Goal: Check status: Check status

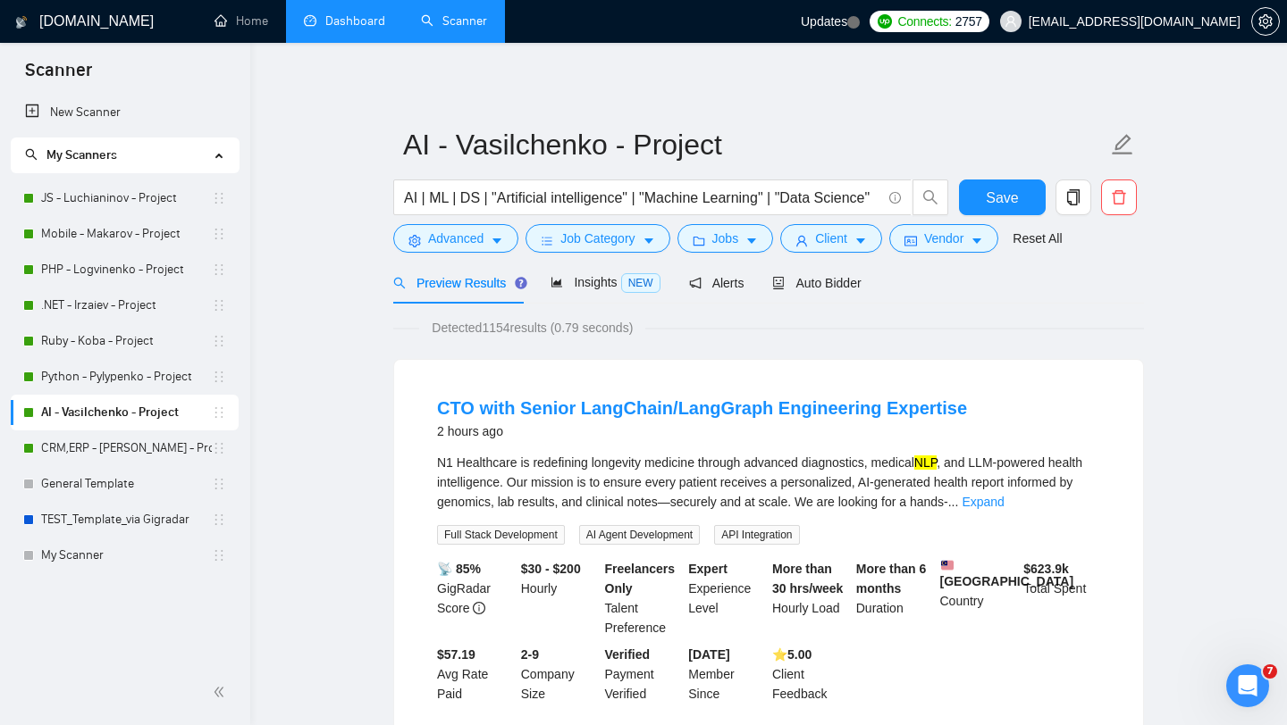
click at [354, 27] on link "Dashboard" at bounding box center [344, 20] width 81 height 15
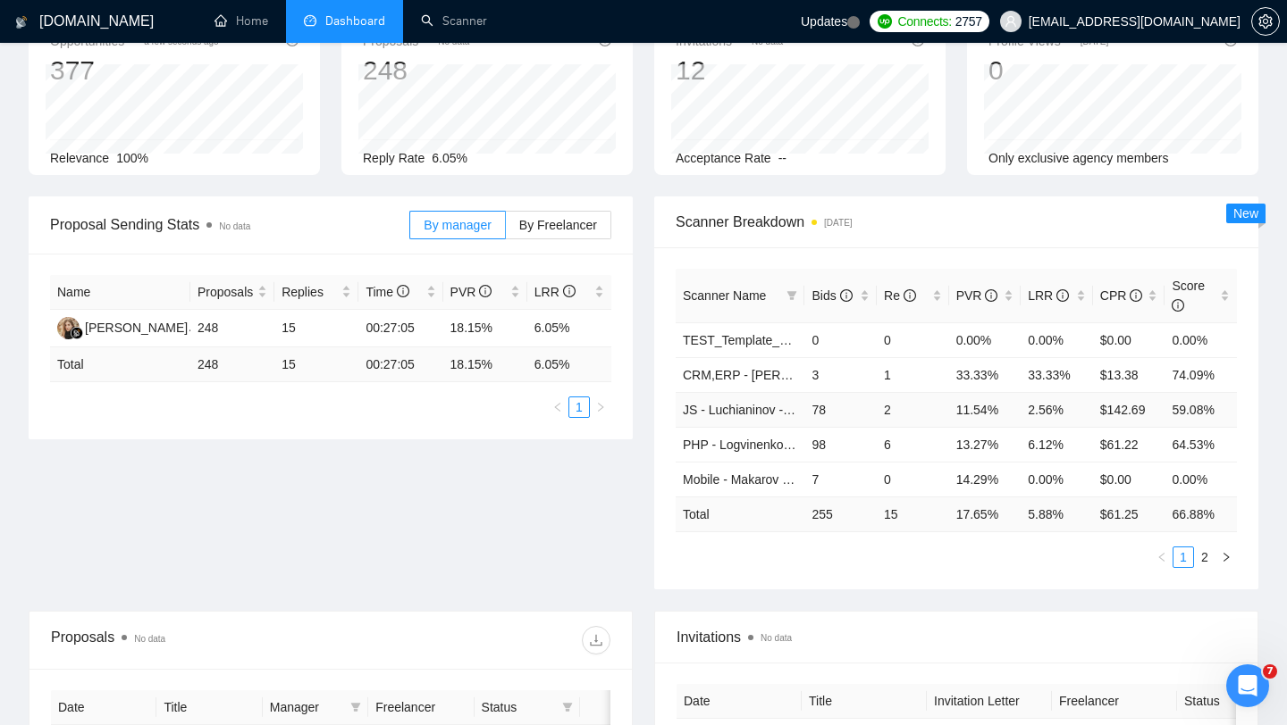
scroll to position [129, 0]
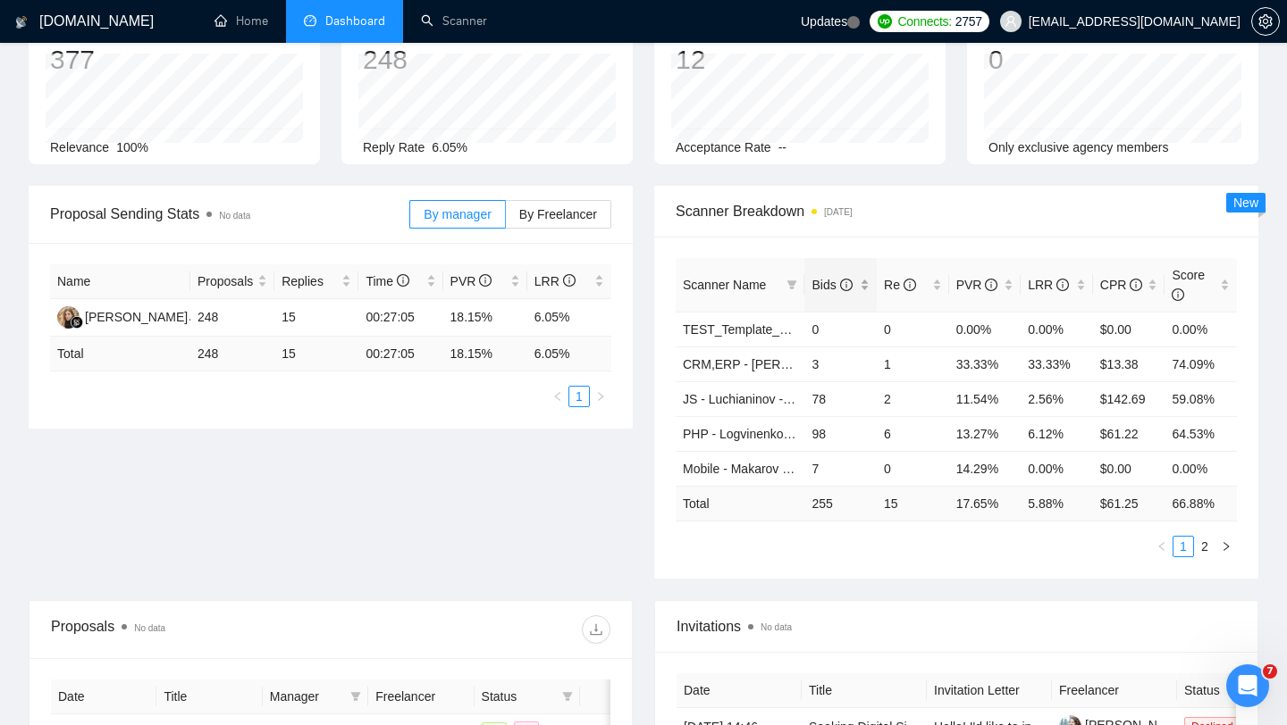
click at [868, 281] on div "Bids" at bounding box center [840, 285] width 58 height 20
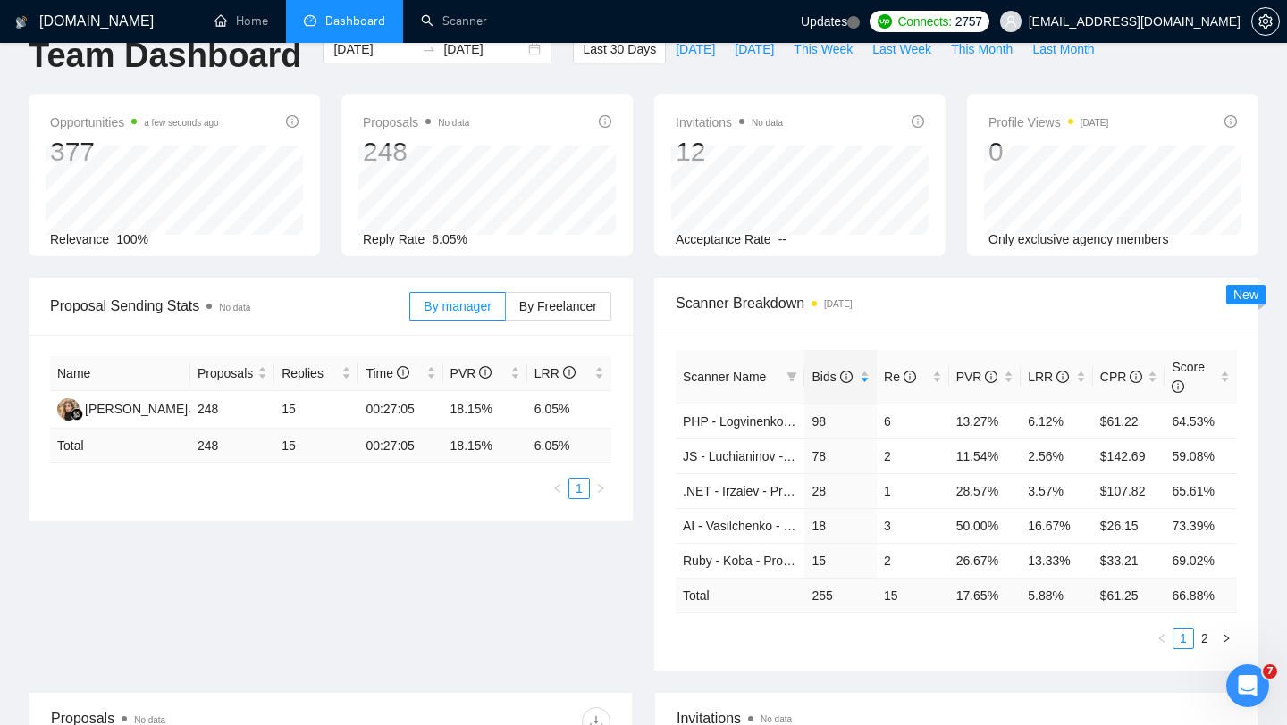
scroll to position [0, 0]
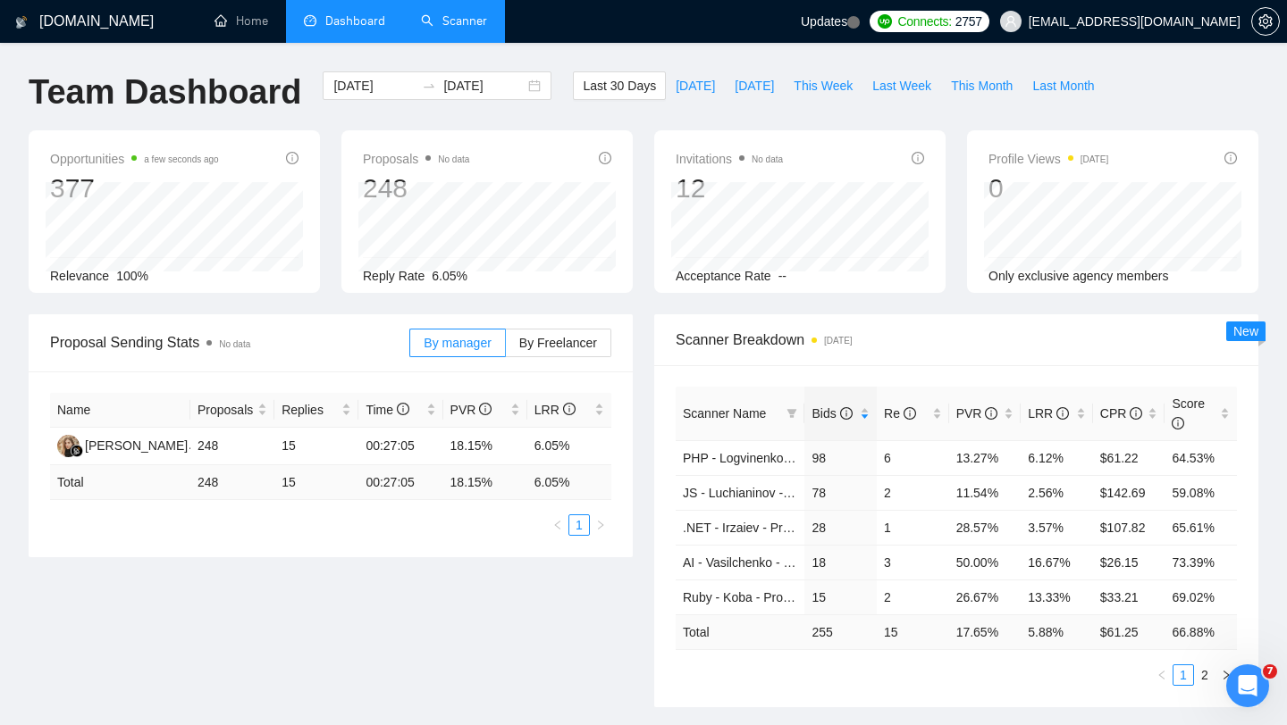
click at [468, 23] on link "Scanner" at bounding box center [454, 20] width 66 height 15
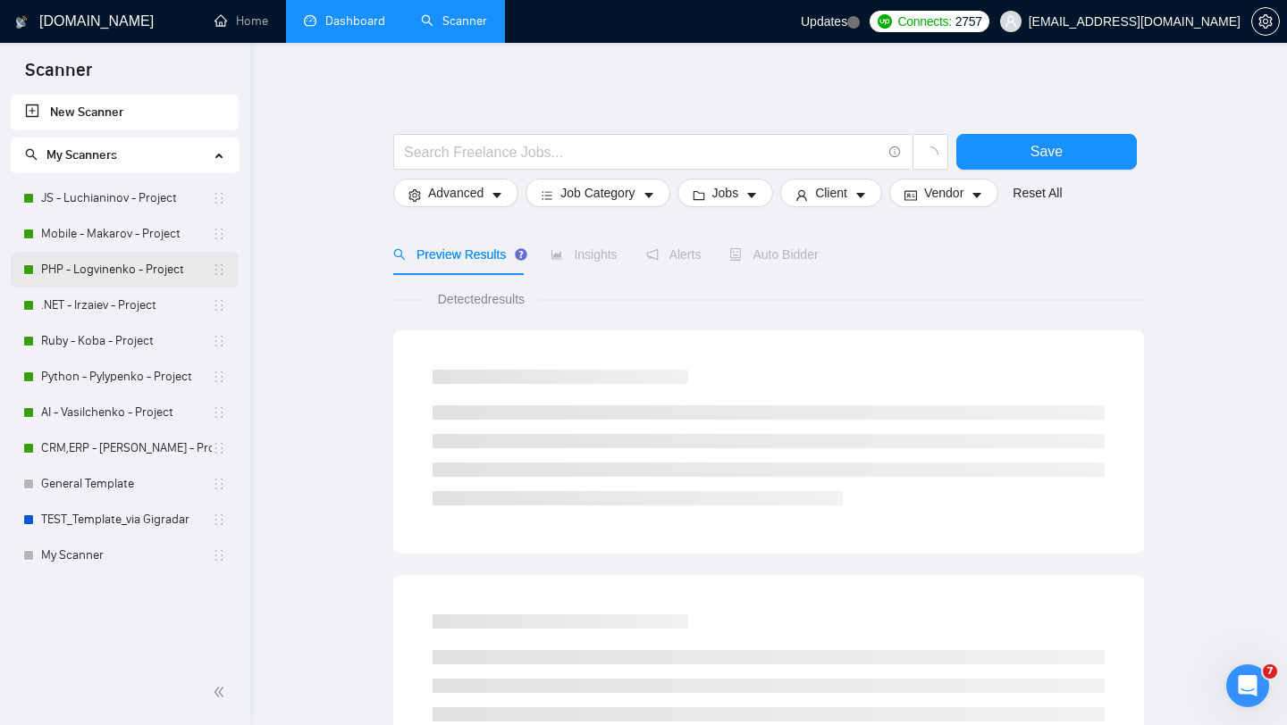
click at [79, 267] on link "PHP - Logvinenko - Project" at bounding box center [126, 270] width 171 height 36
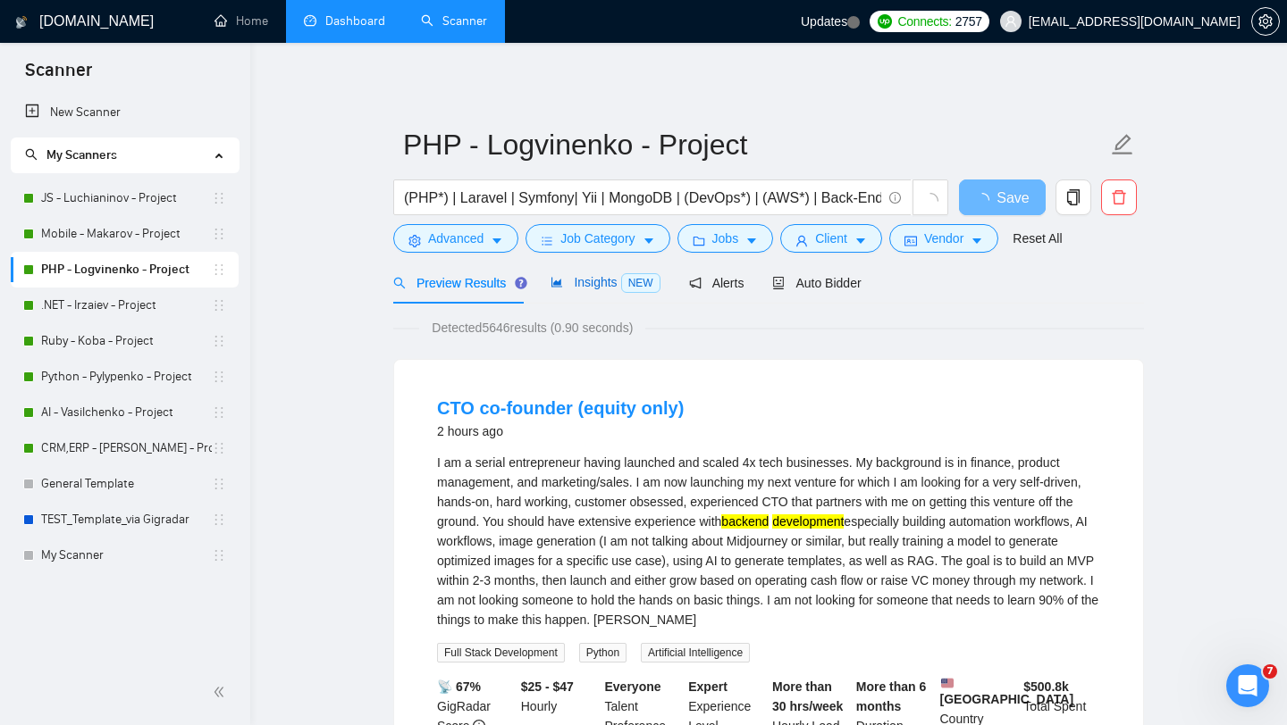
click at [573, 283] on span "Insights NEW" at bounding box center [604, 282] width 109 height 14
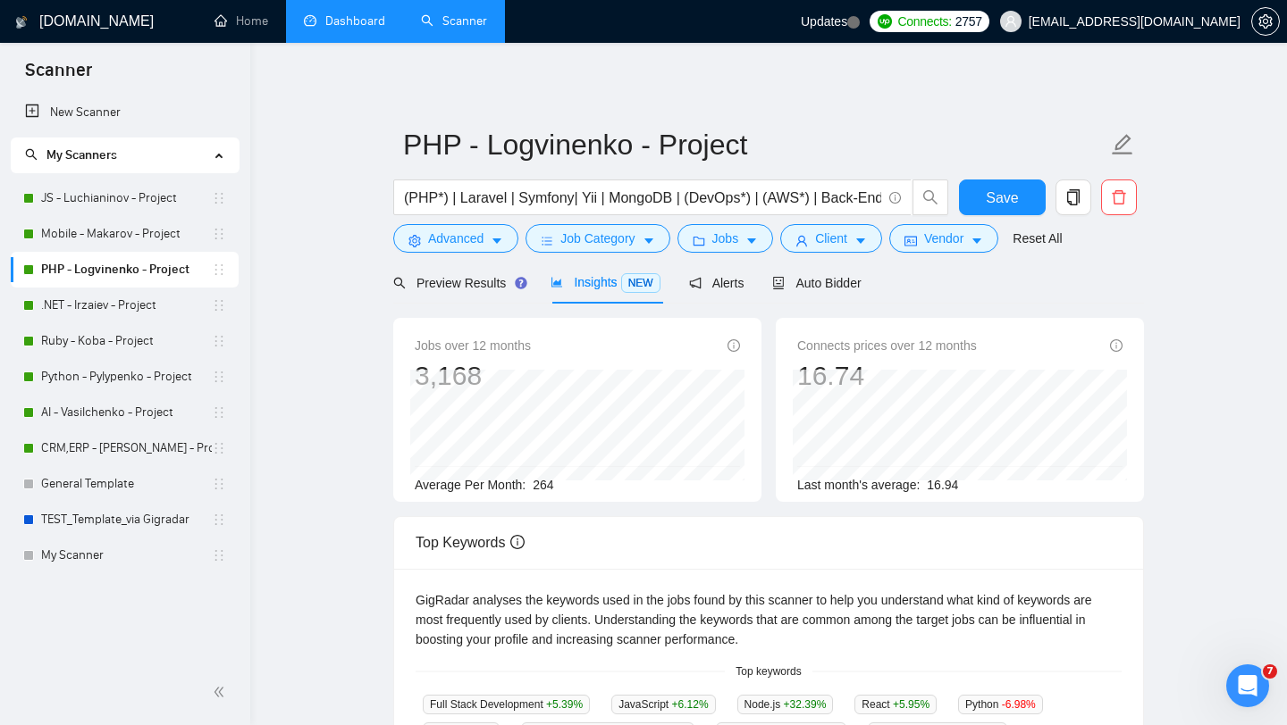
click at [344, 29] on link "Dashboard" at bounding box center [344, 20] width 81 height 15
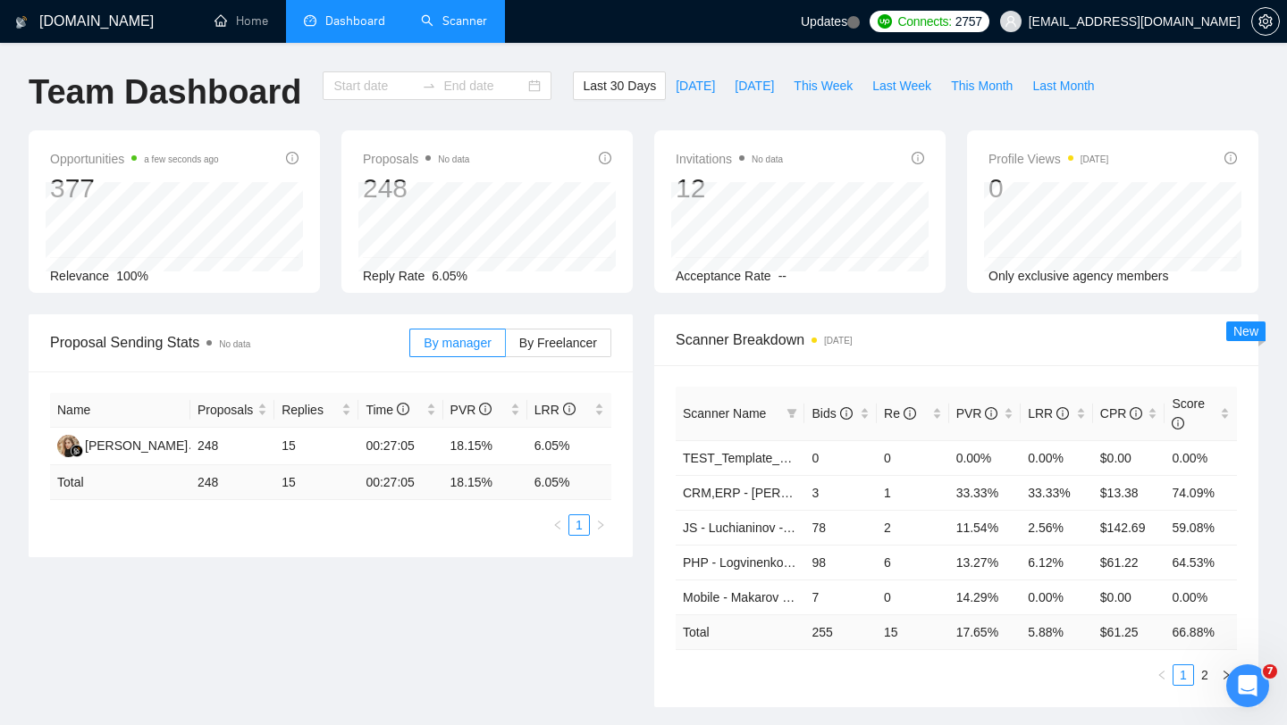
type input "[DATE]"
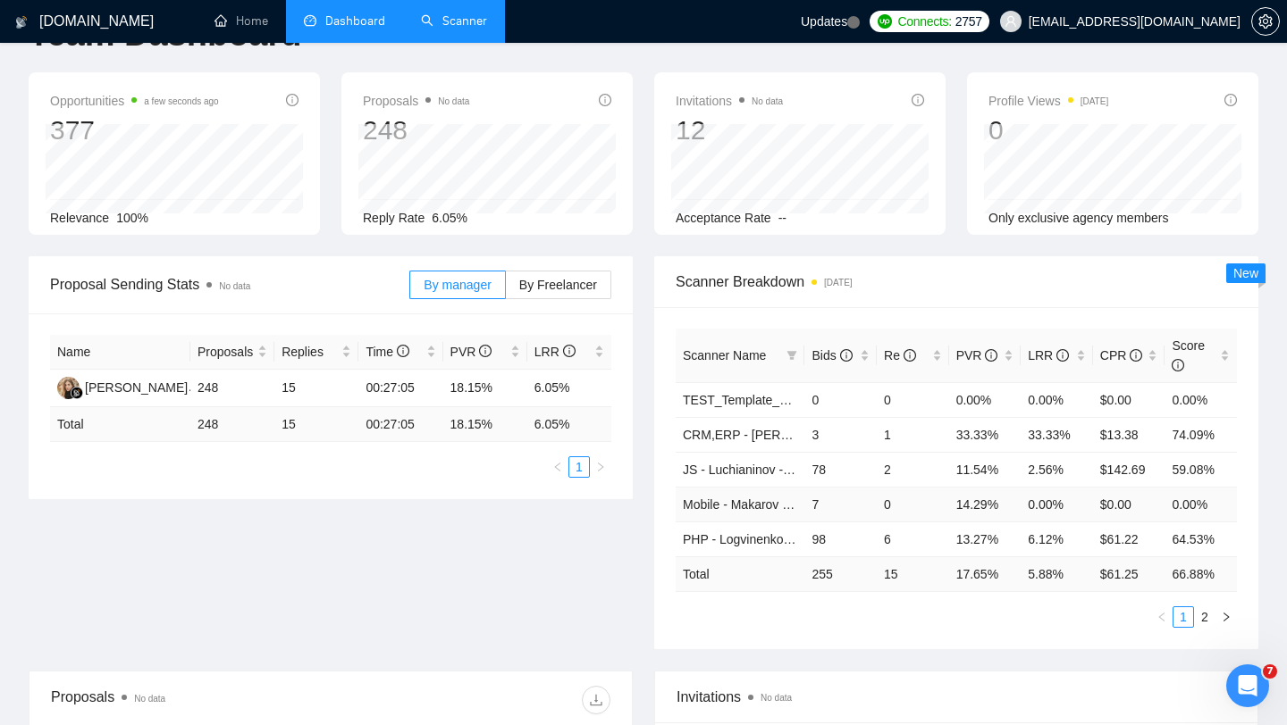
scroll to position [74, 0]
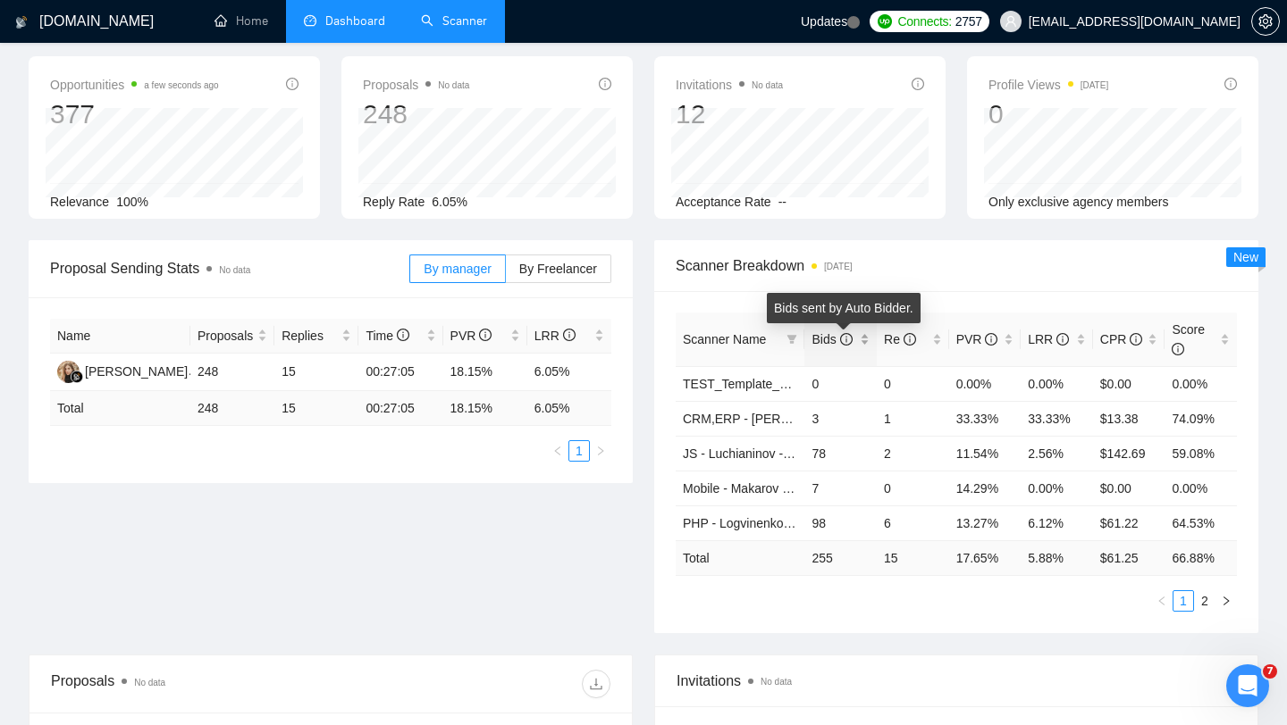
click at [859, 343] on div "Bids" at bounding box center [840, 340] width 58 height 20
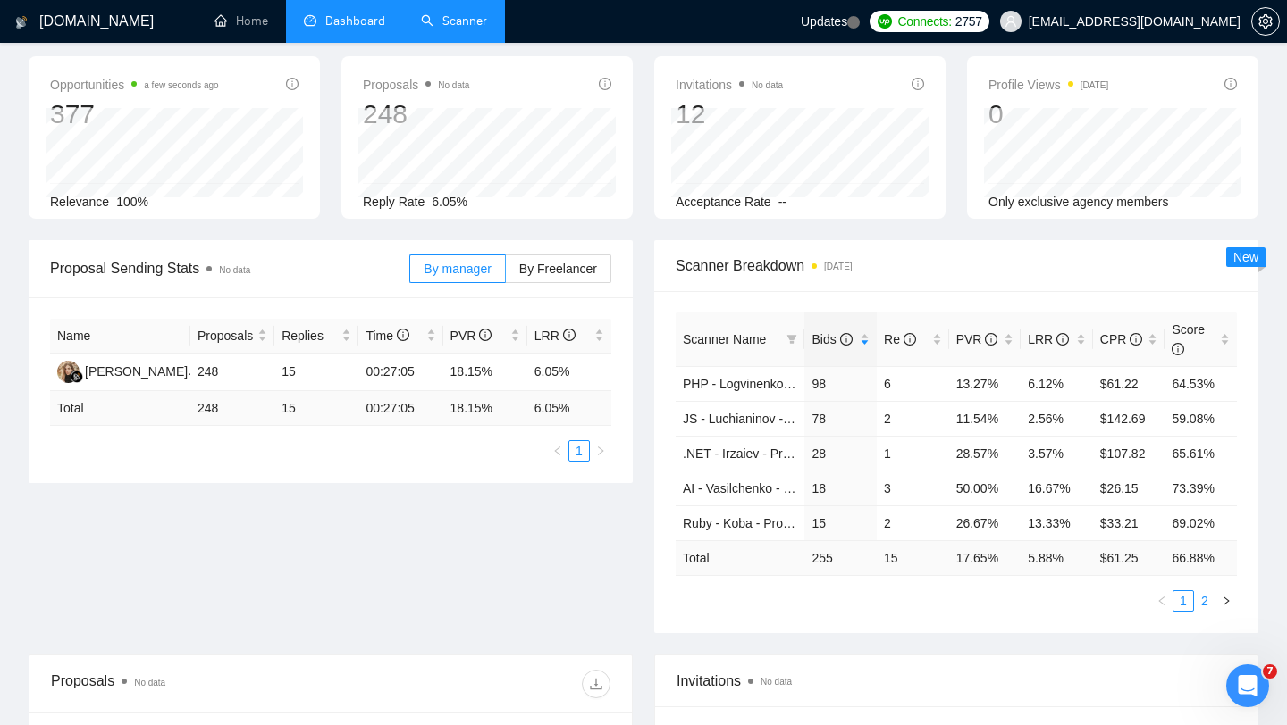
click at [1207, 604] on link "2" at bounding box center [1205, 601] width 20 height 20
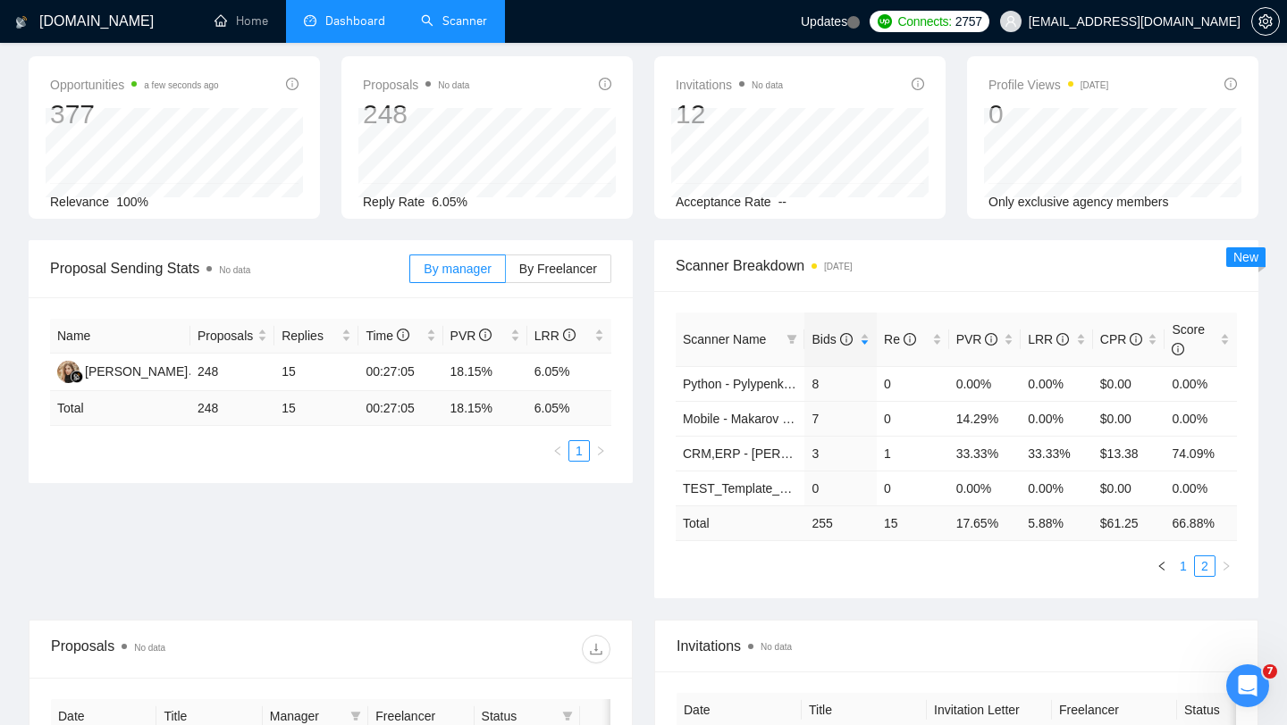
click at [1184, 566] on link "1" at bounding box center [1183, 567] width 20 height 20
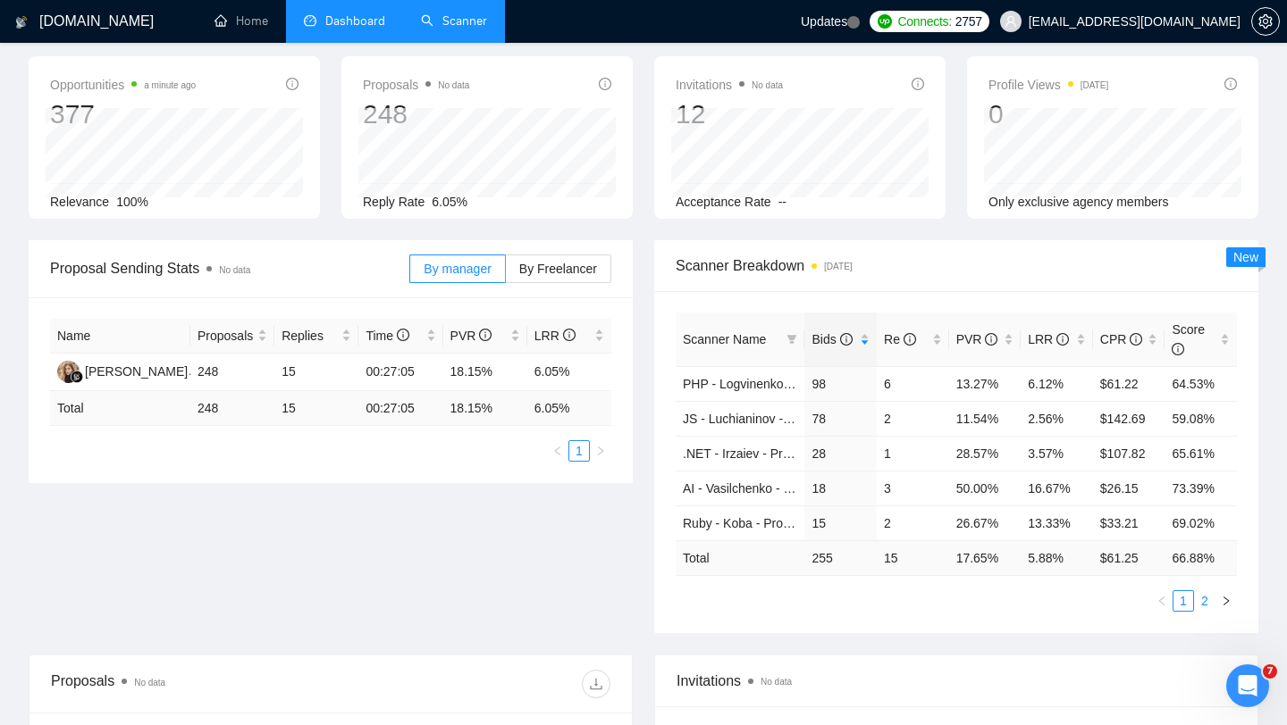
click at [1205, 601] on link "2" at bounding box center [1205, 601] width 20 height 20
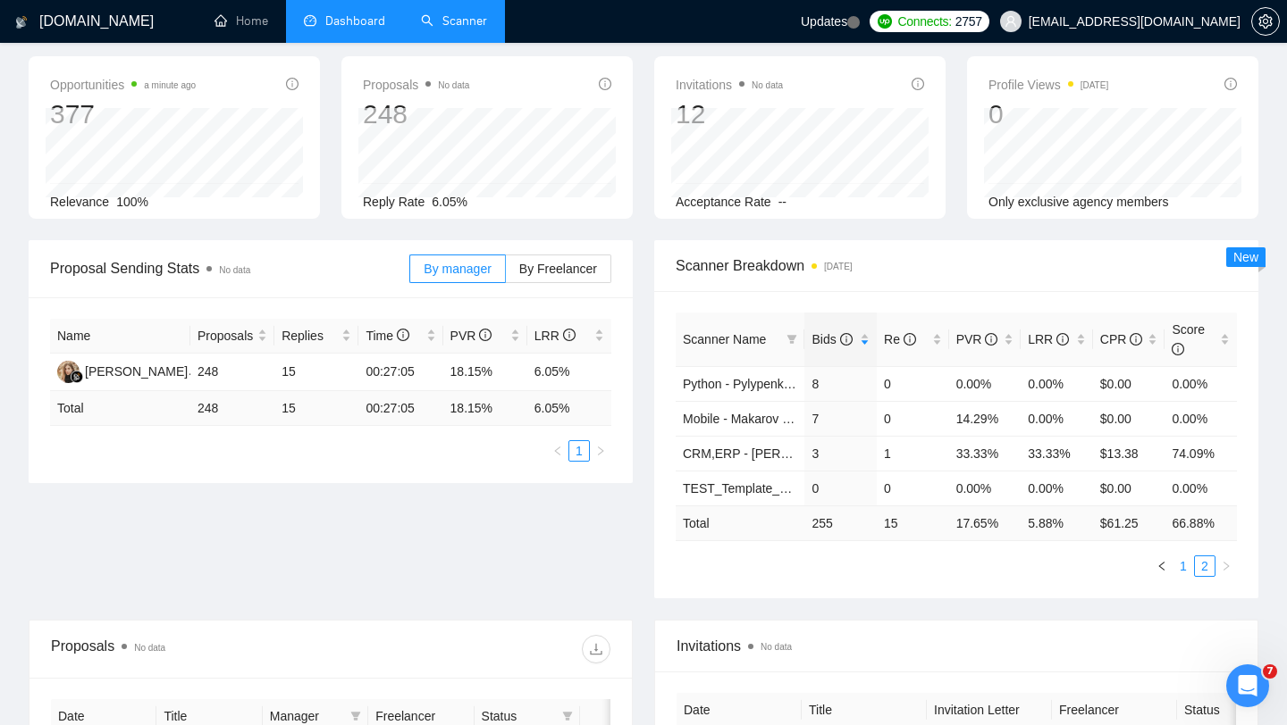
click at [1183, 568] on link "1" at bounding box center [1183, 567] width 20 height 20
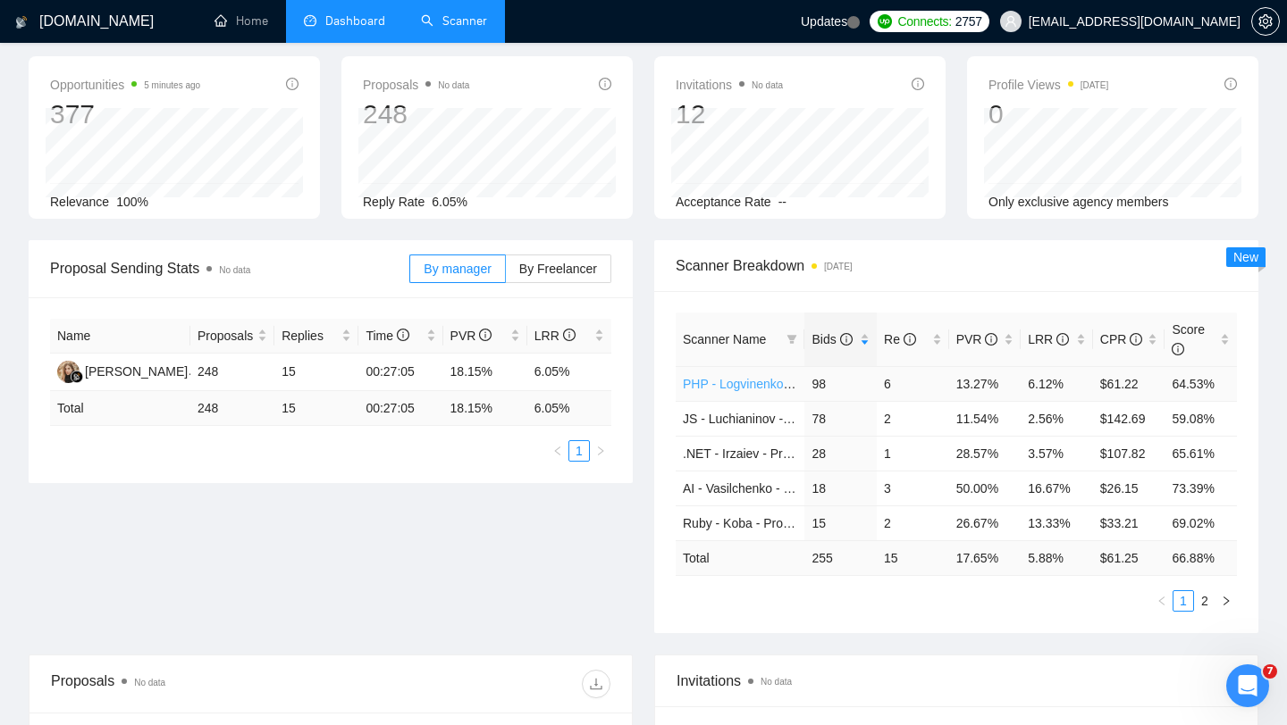
click at [728, 384] on link "PHP - Logvinenko - Project" at bounding box center [758, 384] width 151 height 14
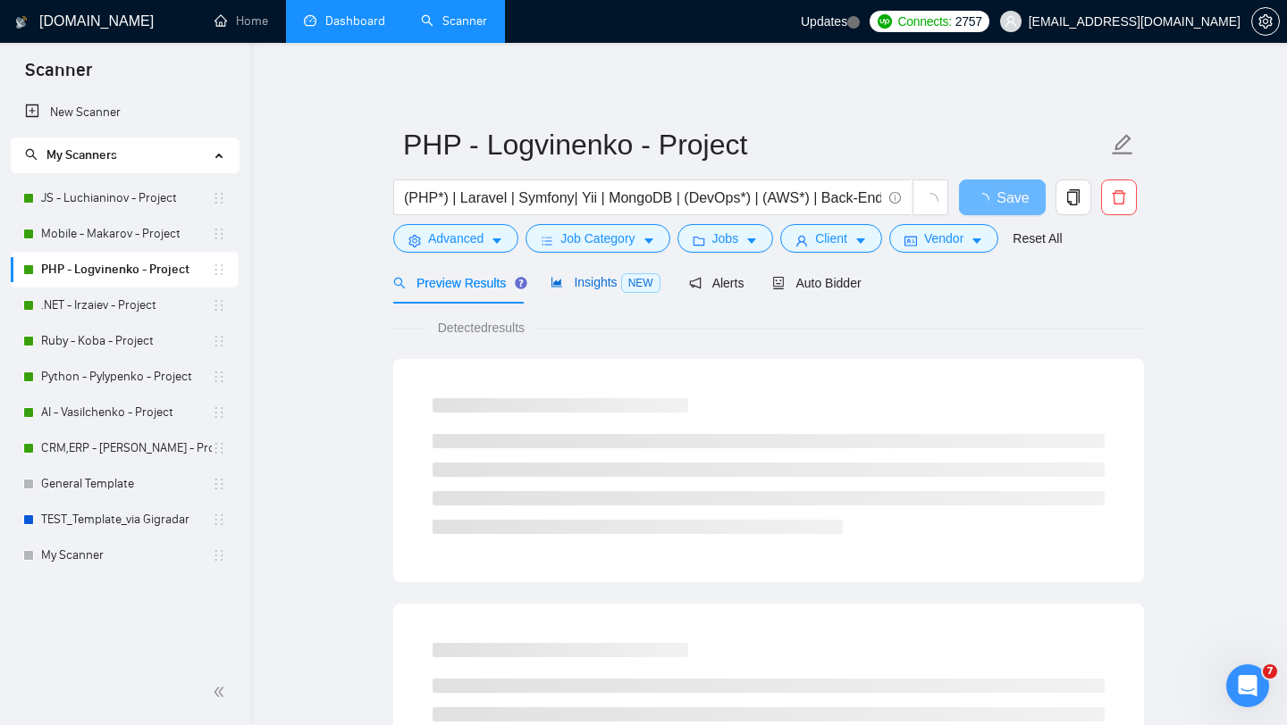
click at [598, 281] on span "Insights NEW" at bounding box center [604, 282] width 109 height 14
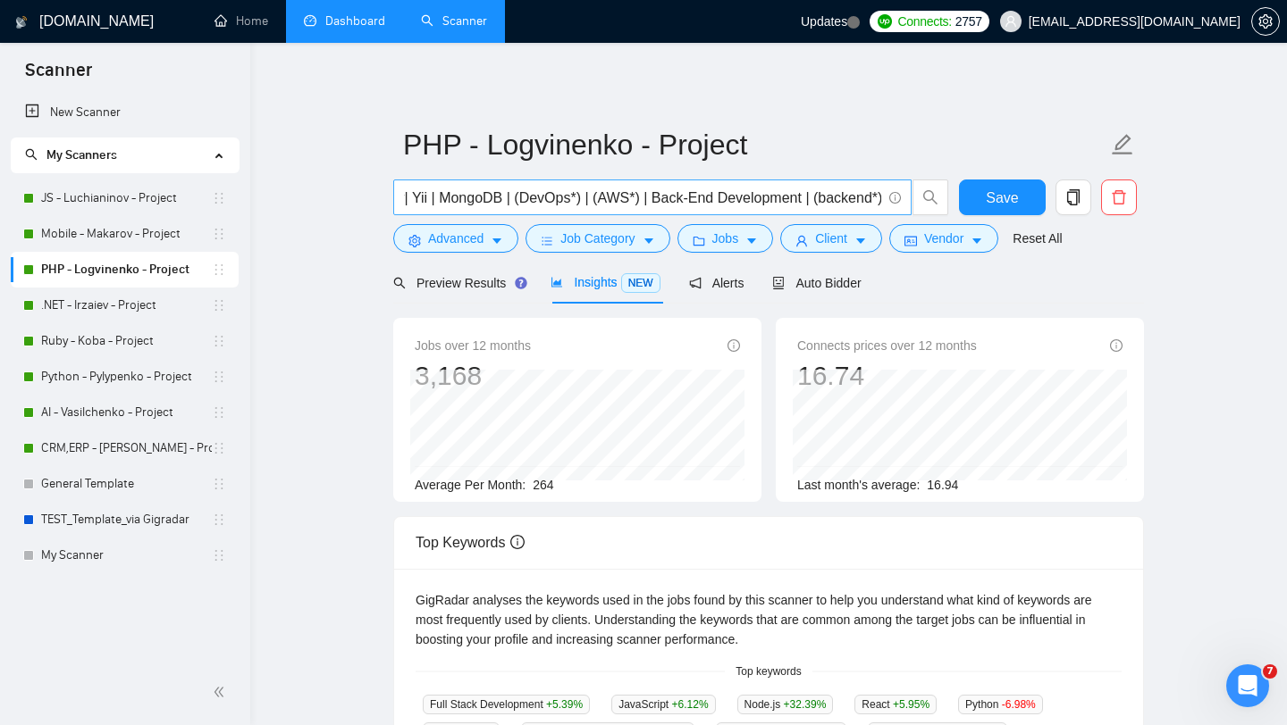
scroll to position [0, 174]
click at [360, 22] on link "Dashboard" at bounding box center [344, 20] width 81 height 15
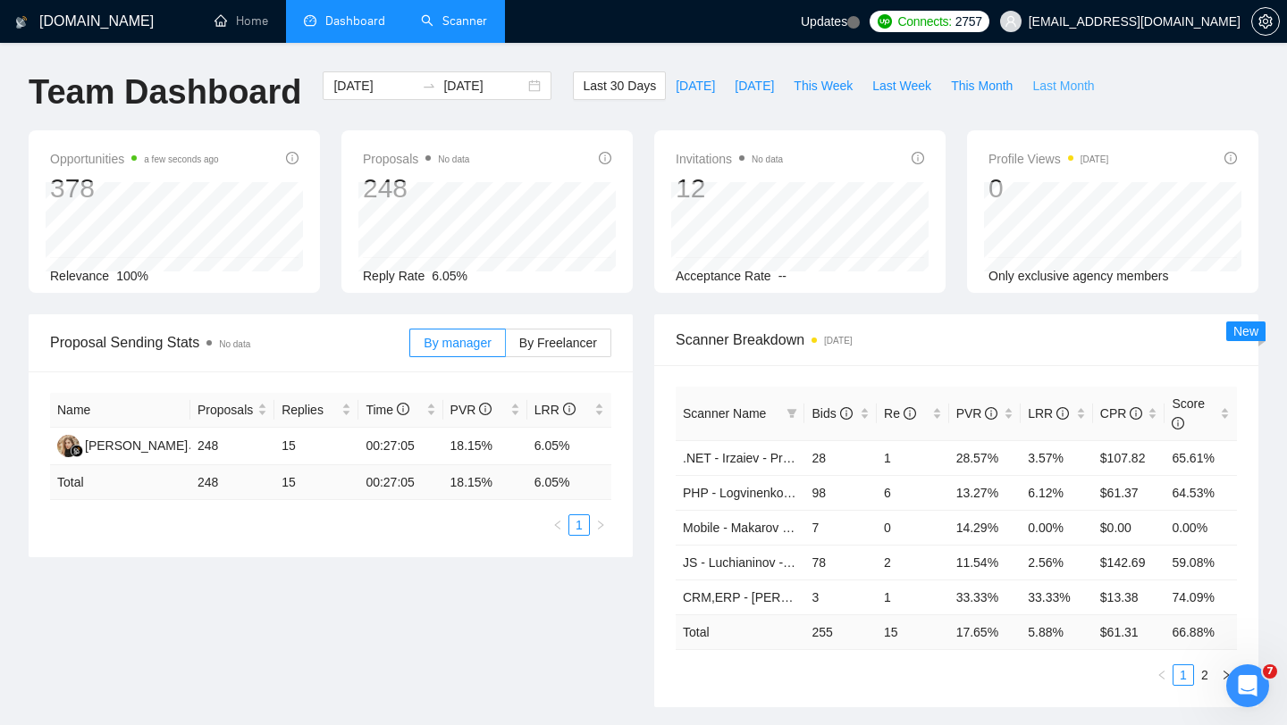
click at [1061, 86] on span "Last Month" at bounding box center [1063, 86] width 62 height 20
type input "[DATE]"
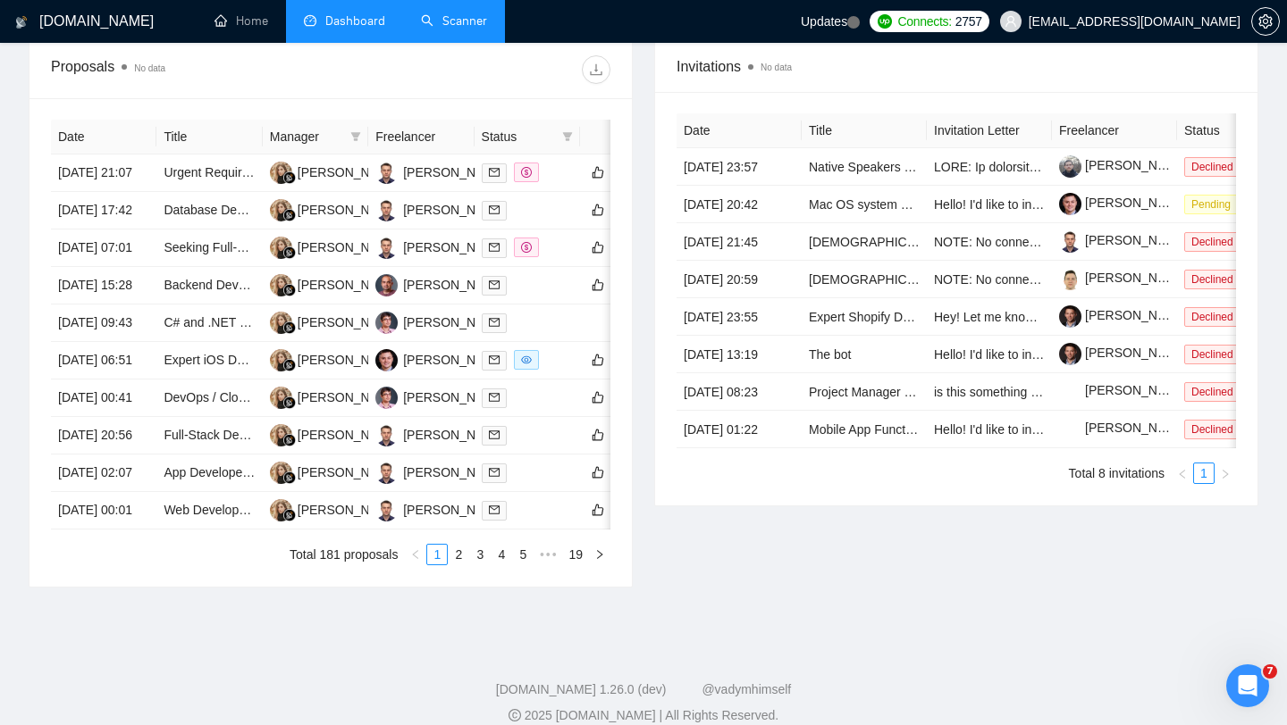
scroll to position [691, 0]
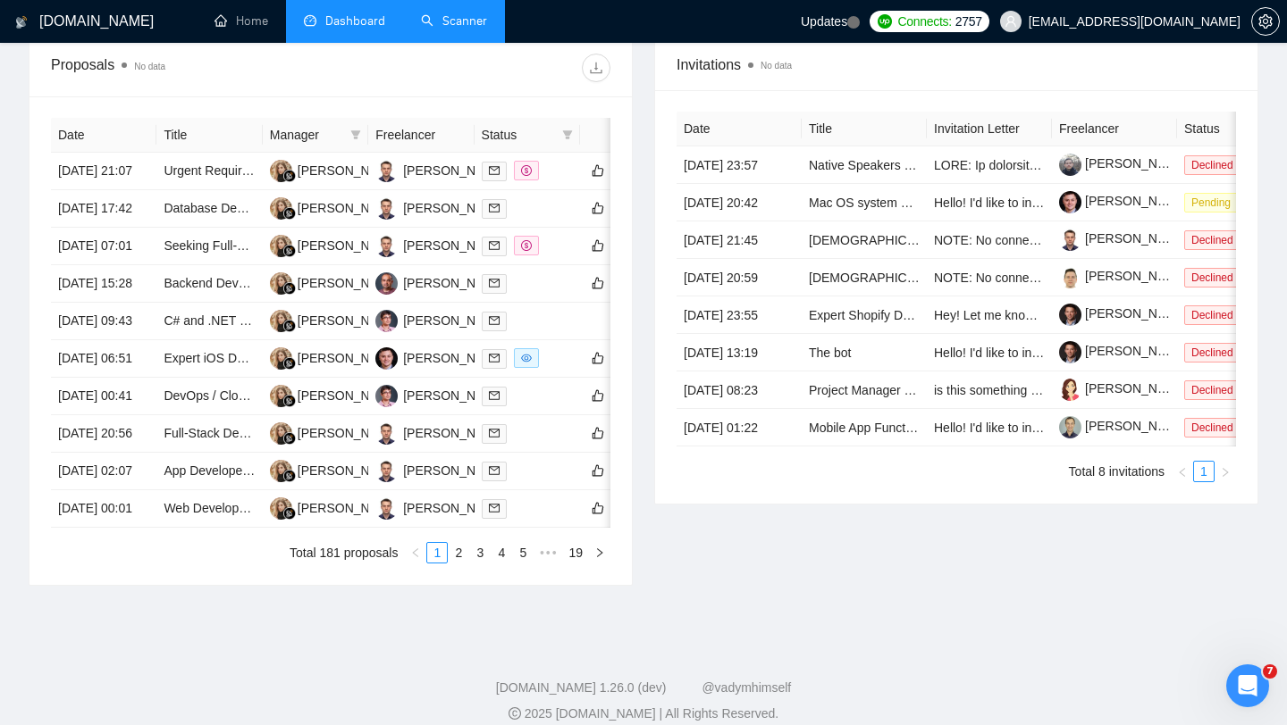
click at [452, 24] on link "Scanner" at bounding box center [454, 20] width 66 height 15
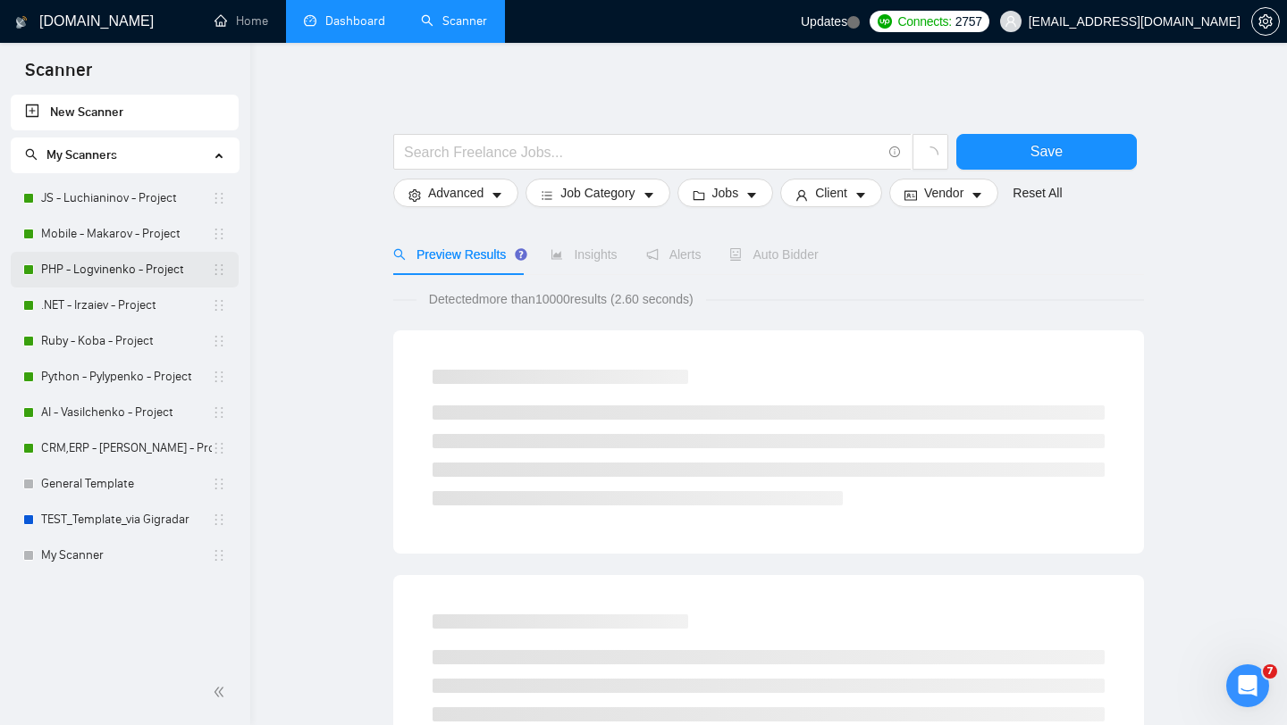
click at [94, 273] on link "PHP - Logvinenko - Project" at bounding box center [126, 270] width 171 height 36
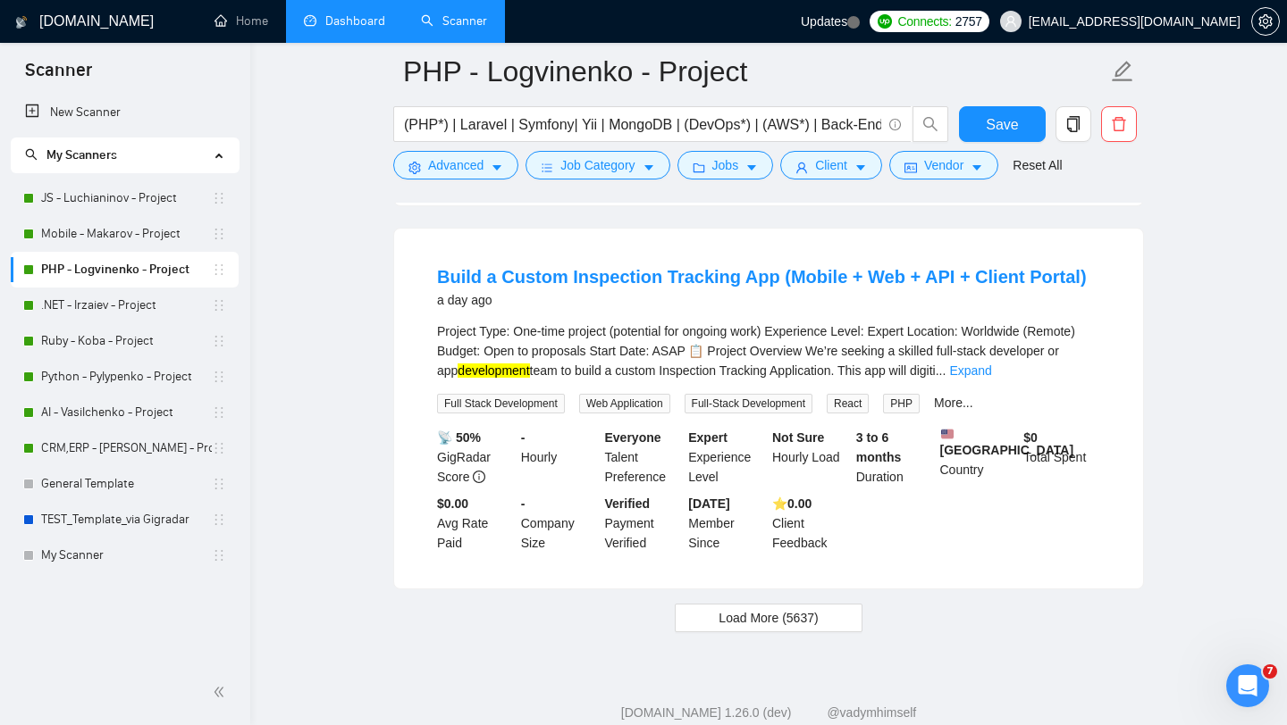
scroll to position [3805, 0]
